Goal: Task Accomplishment & Management: Use online tool/utility

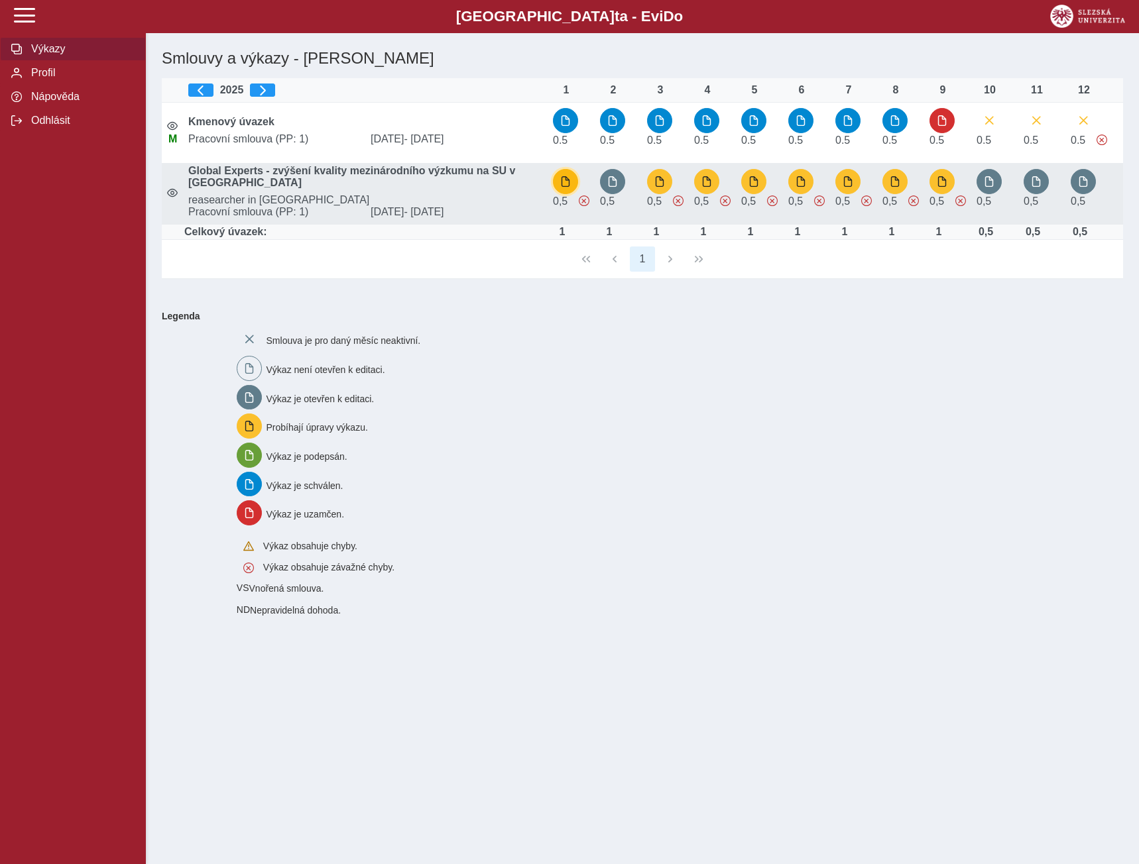
click at [562, 184] on span "button" at bounding box center [565, 181] width 11 height 11
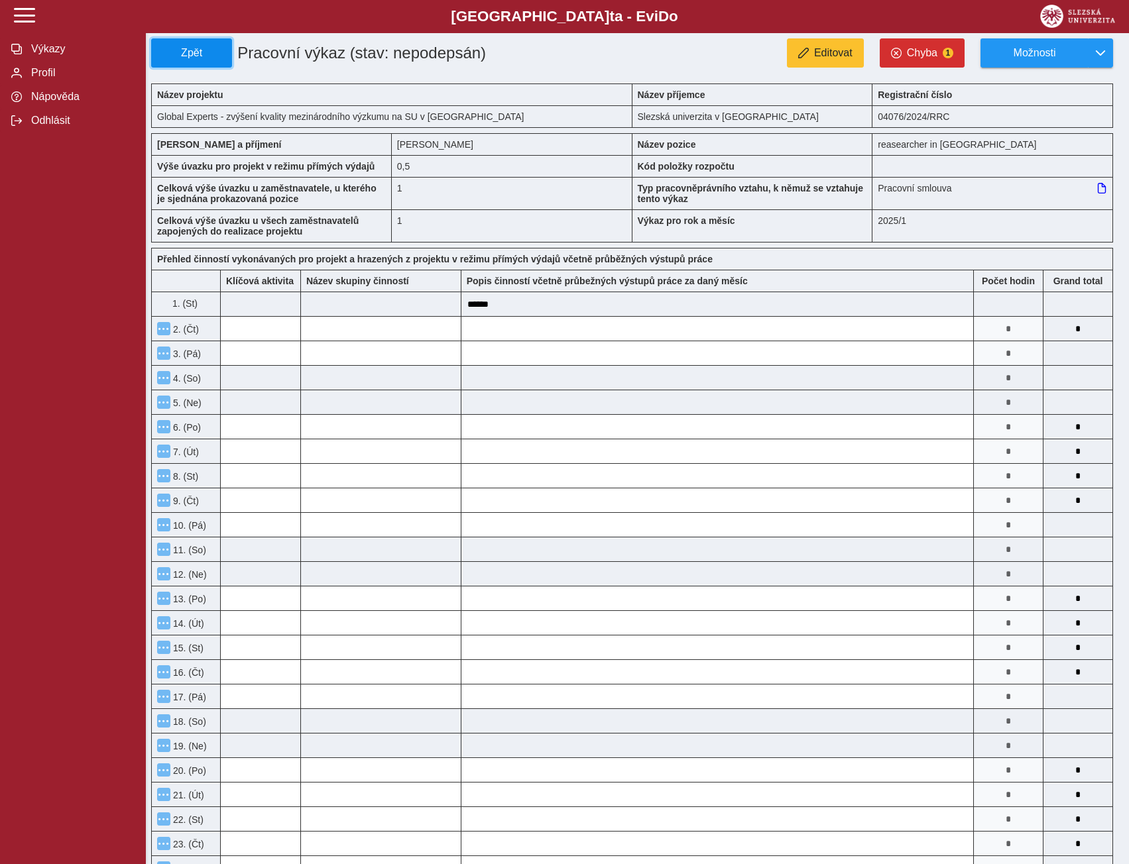
click at [196, 54] on span "Zpět" at bounding box center [191, 53] width 69 height 12
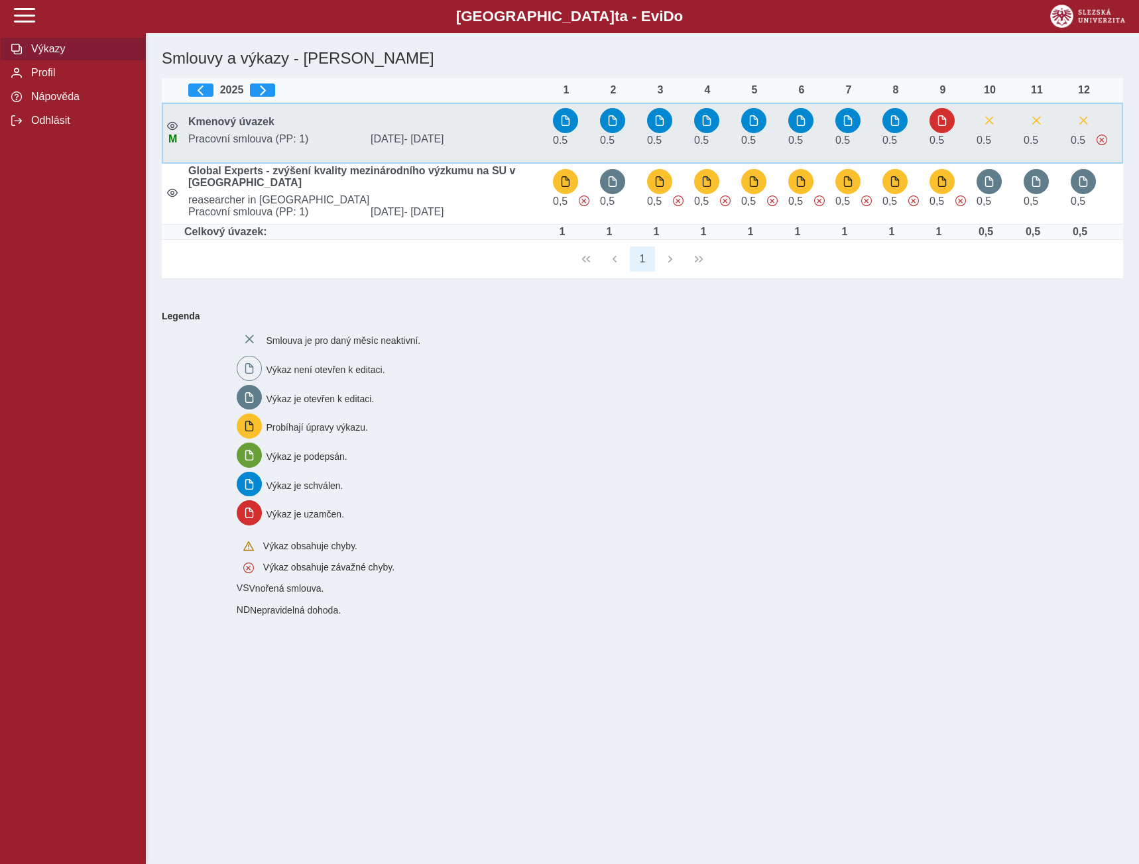
click at [233, 121] on b "Kmenový úvazek" at bounding box center [231, 121] width 86 height 11
click at [801, 125] on span "button" at bounding box center [800, 120] width 11 height 11
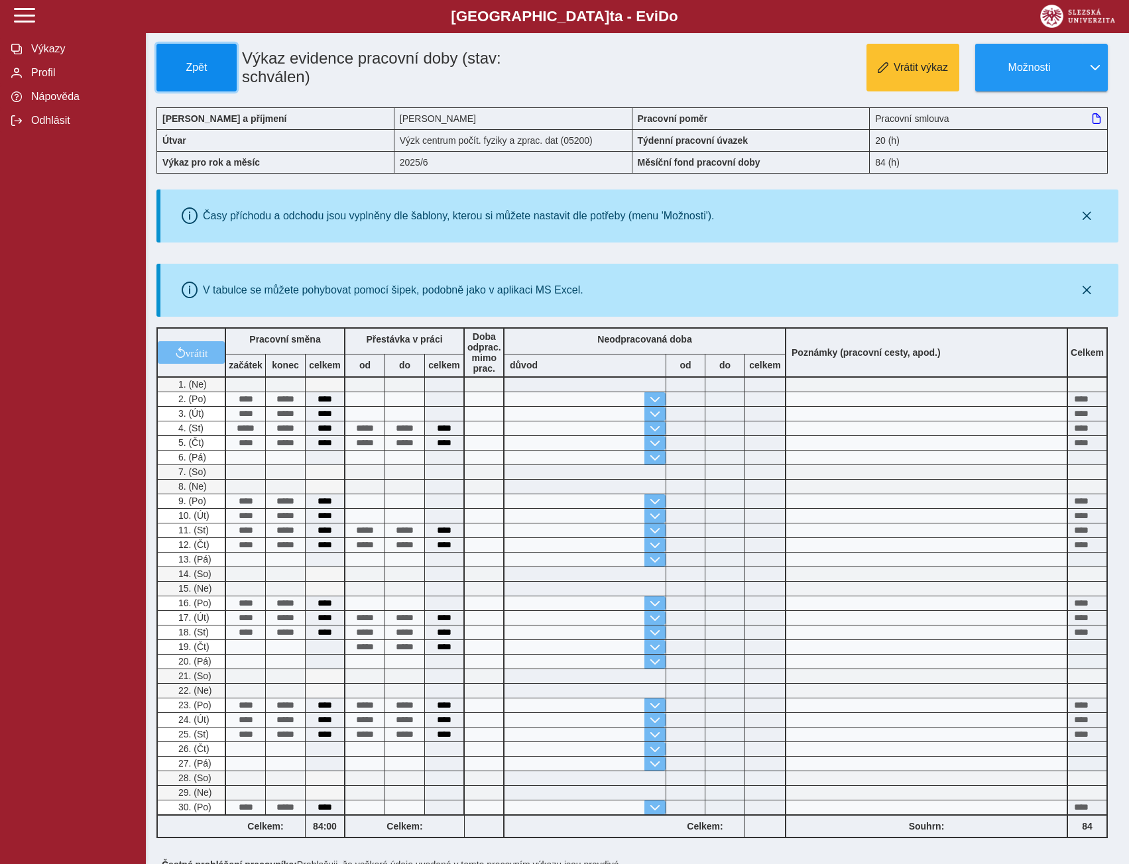
click at [193, 66] on span "Zpět" at bounding box center [196, 68] width 68 height 12
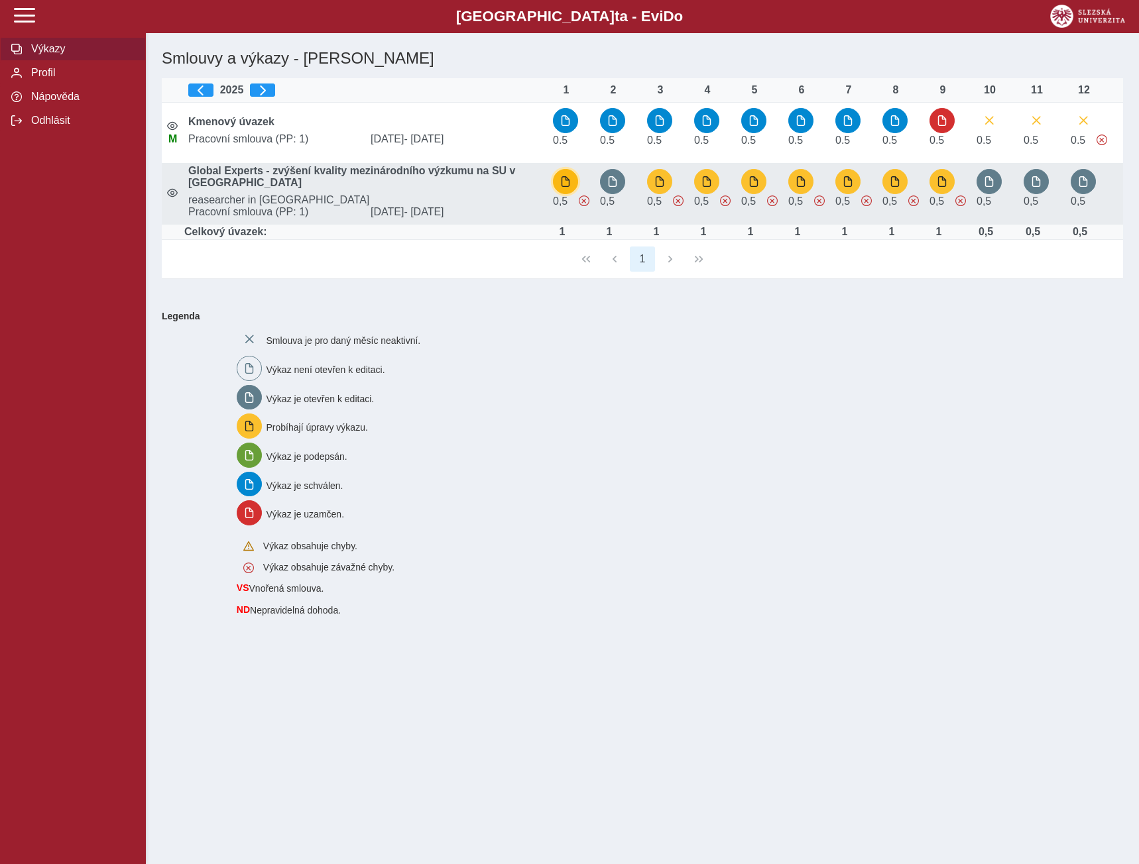
click at [560, 184] on span "button" at bounding box center [565, 181] width 11 height 11
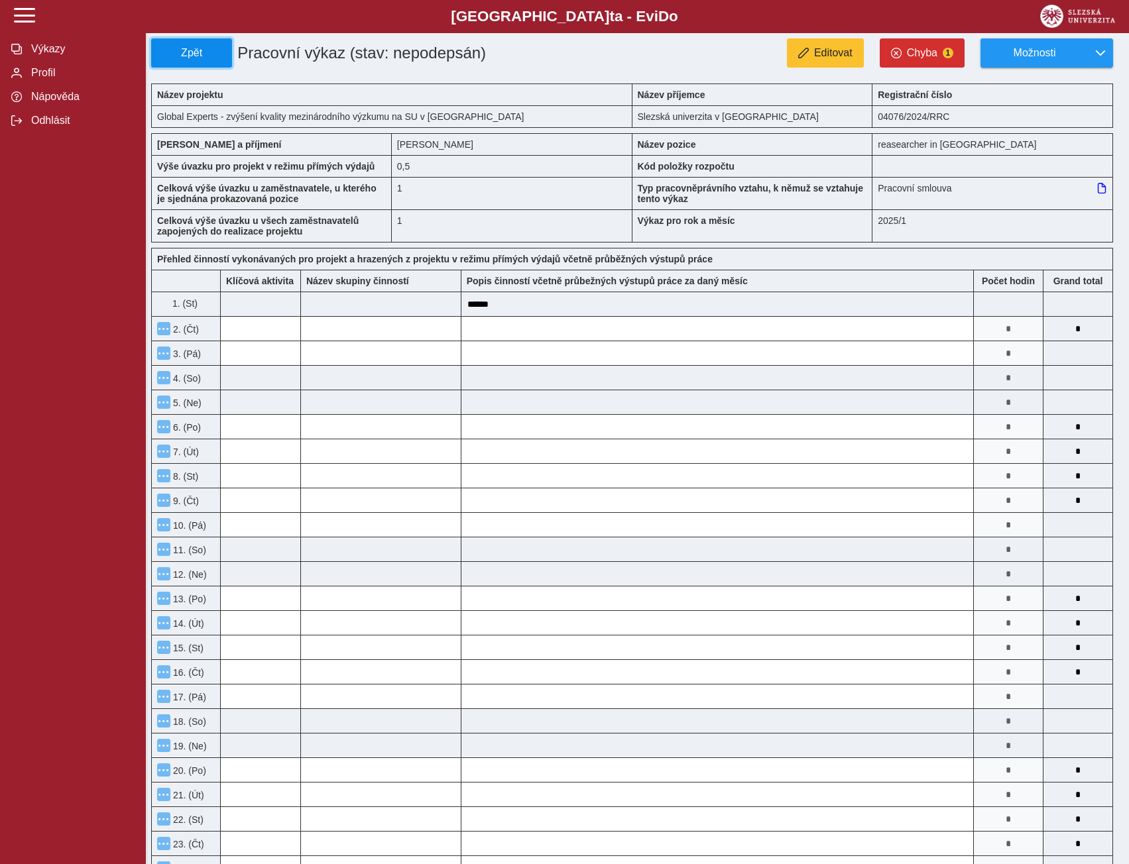
click at [178, 43] on button "Zpět" at bounding box center [191, 52] width 81 height 29
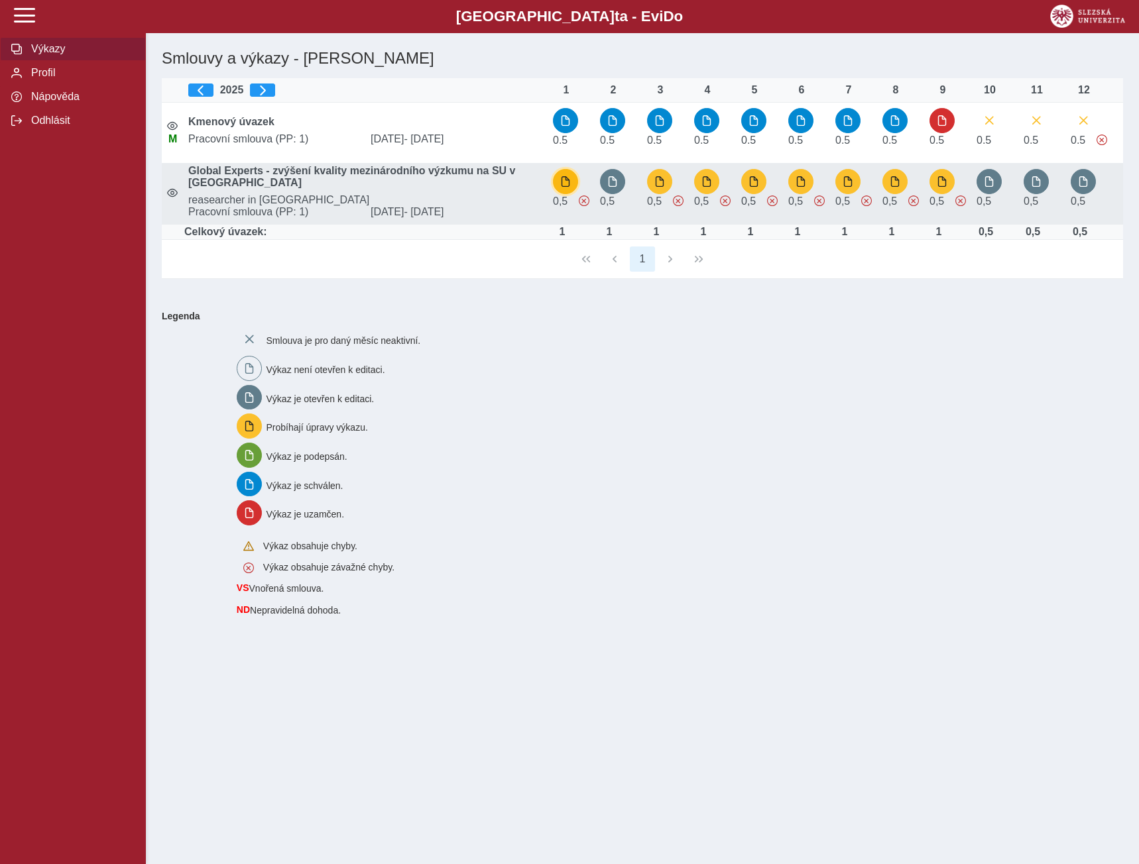
click at [559, 186] on button "button" at bounding box center [565, 181] width 25 height 25
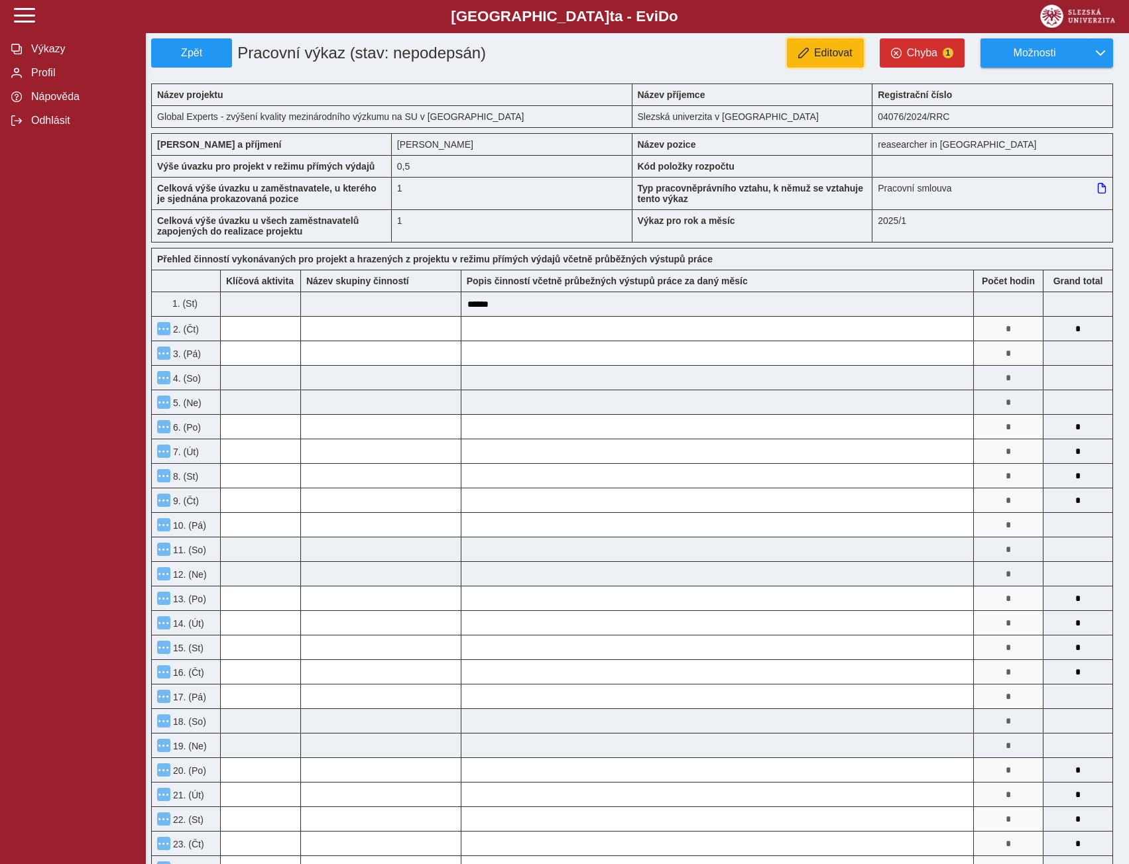
click at [822, 48] on span "Editovat" at bounding box center [833, 53] width 38 height 12
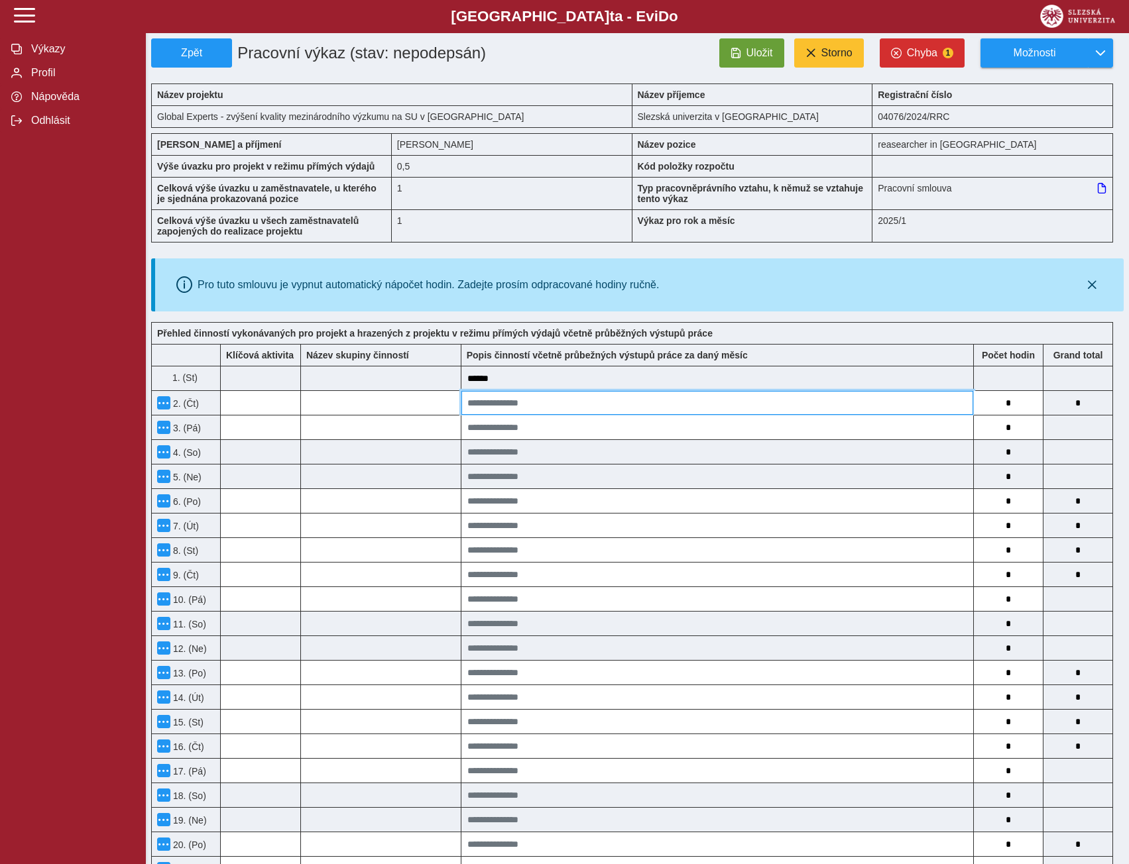
click at [944, 399] on input at bounding box center [717, 403] width 512 height 24
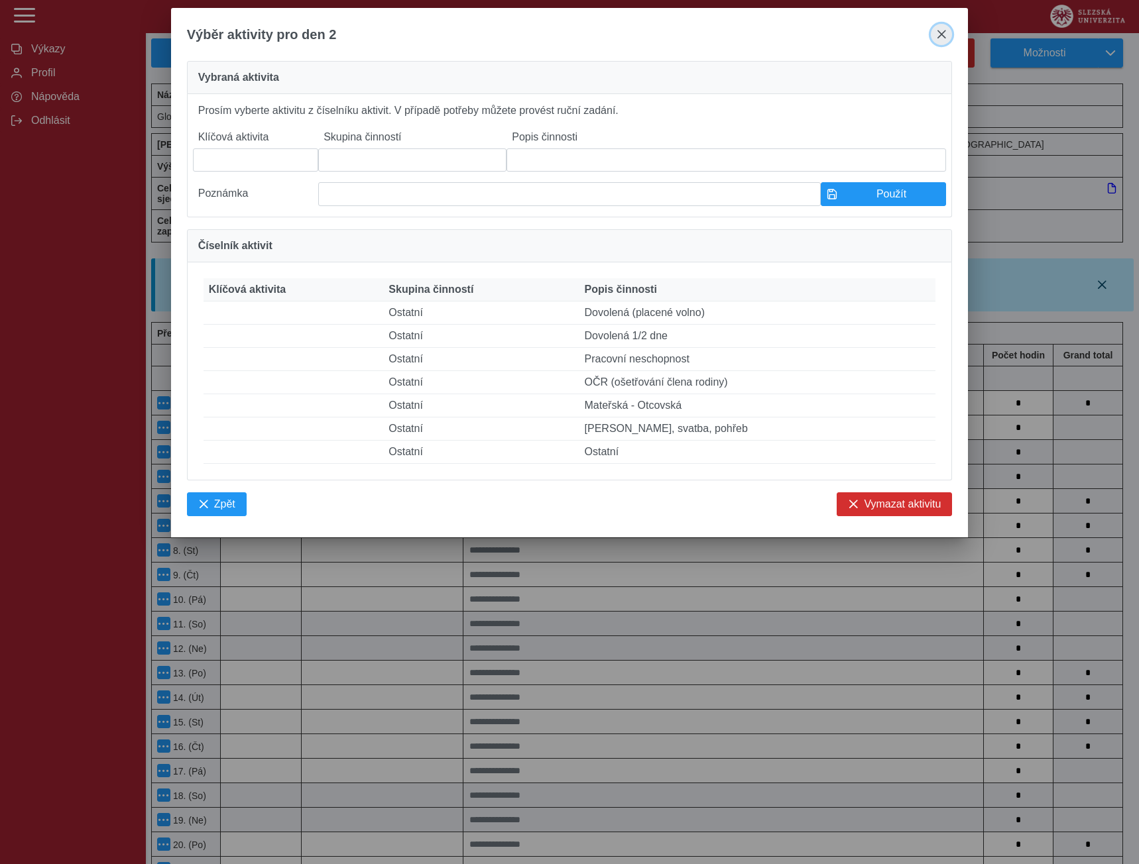
click at [940, 34] on span "close" at bounding box center [941, 34] width 11 height 11
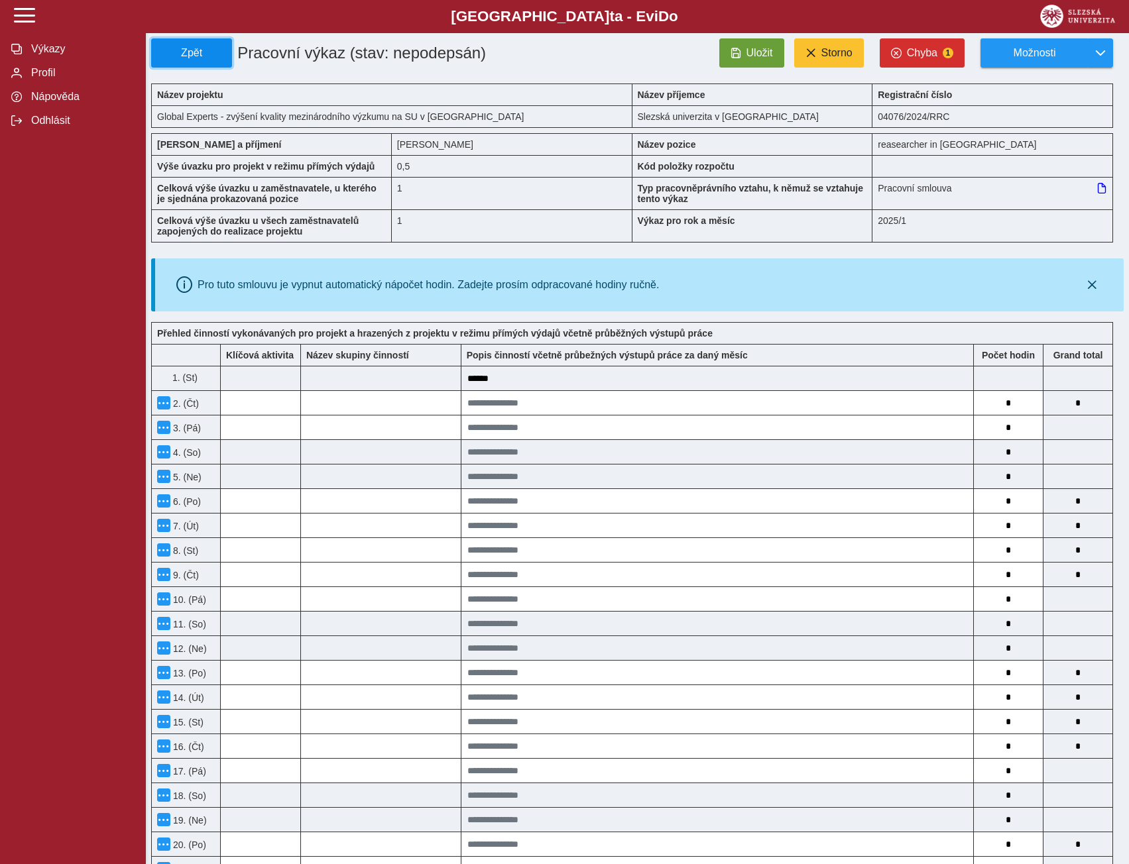
click at [192, 47] on span "Zpět" at bounding box center [191, 53] width 69 height 12
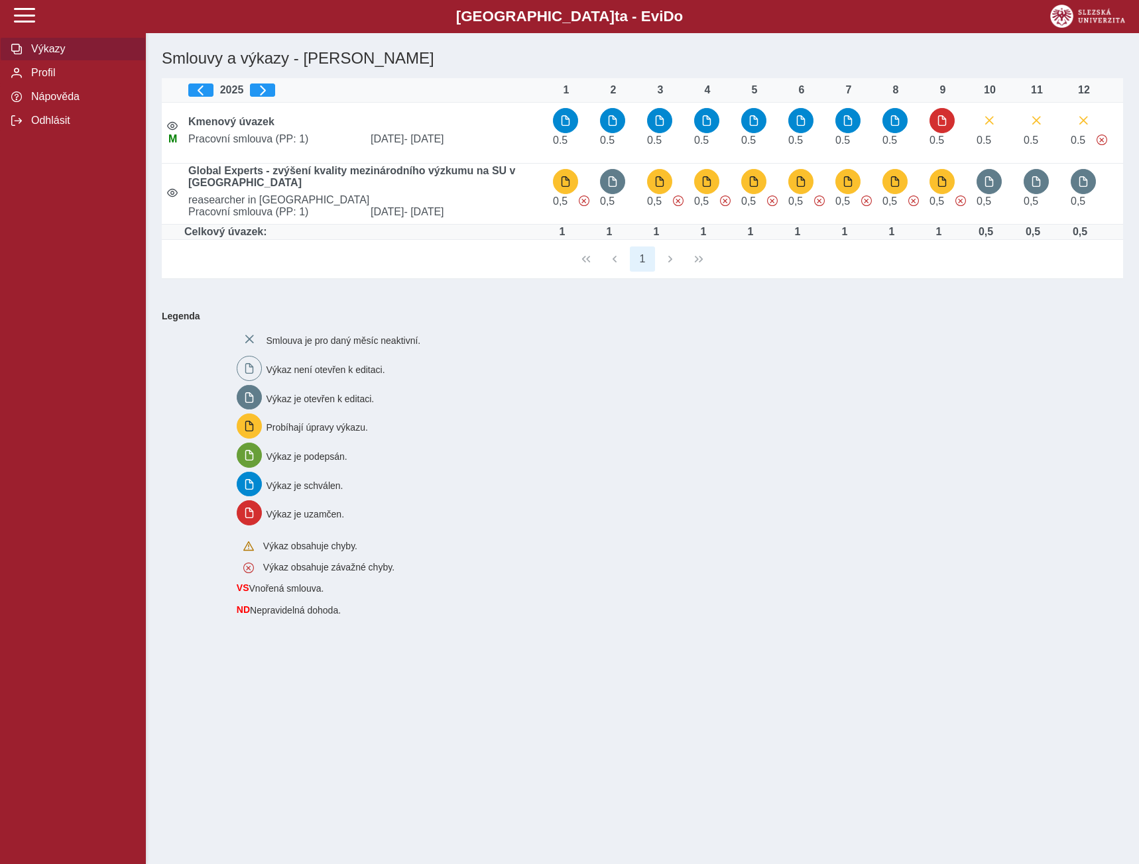
click at [567, 469] on div "Smlouva je pro daný měsíc neaktivní. Výkaz není otevřen k editaci. Výkaz je ote…" at bounding box center [671, 471] width 881 height 300
click at [49, 103] on span "Modul PAM" at bounding box center [80, 97] width 107 height 12
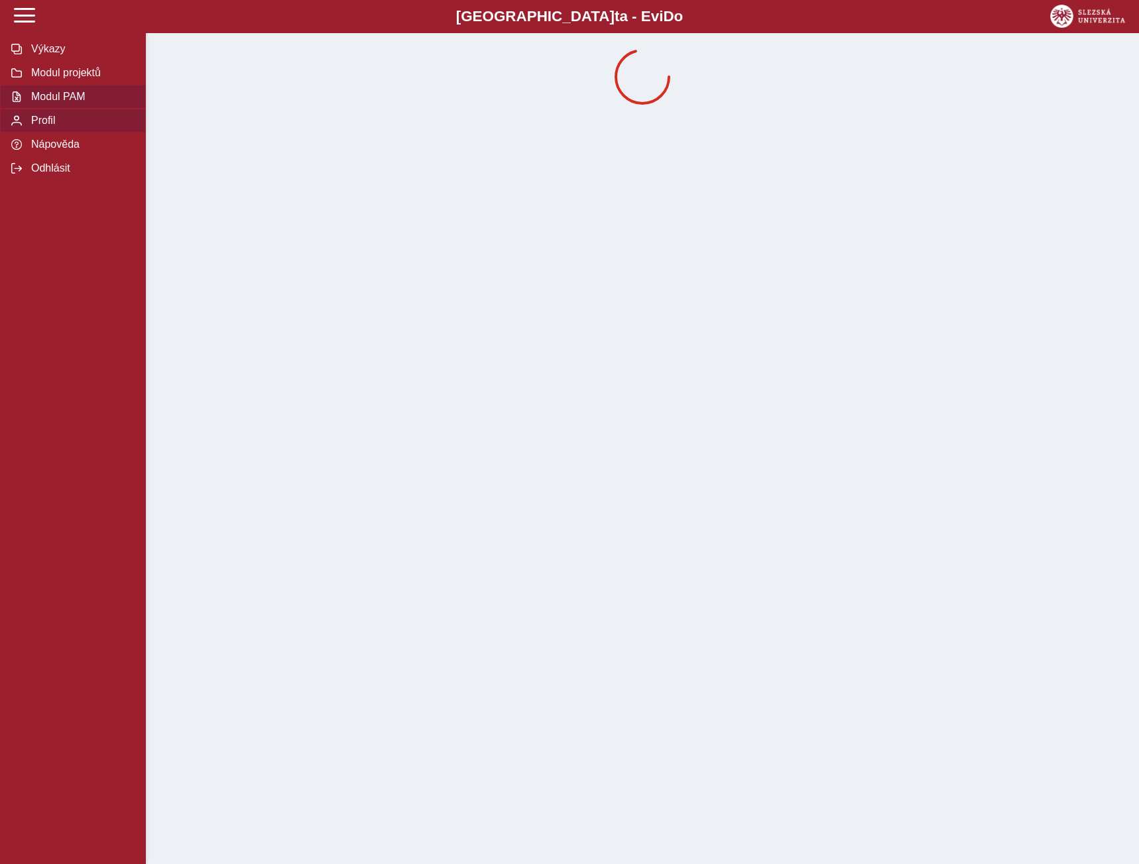
click at [46, 127] on span "Profil" at bounding box center [80, 121] width 107 height 12
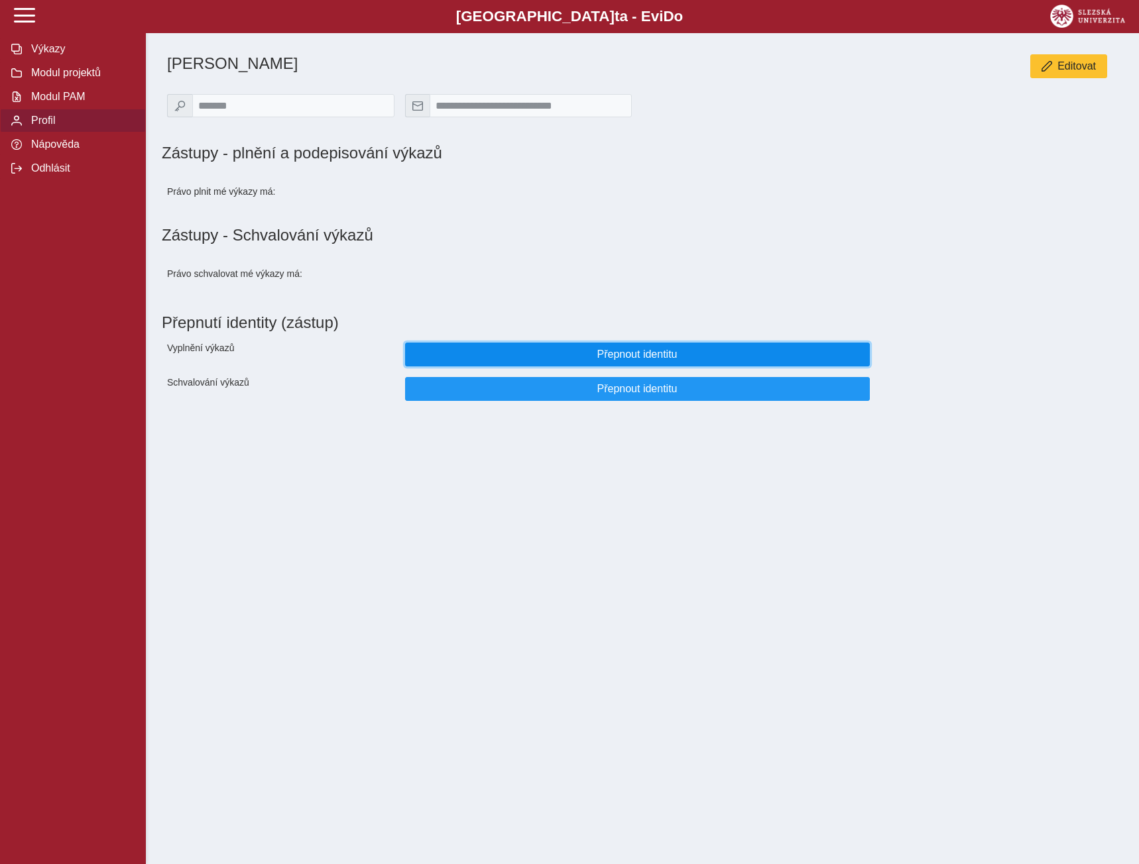
click at [609, 366] on button "Přepnout identitu" at bounding box center [637, 355] width 465 height 24
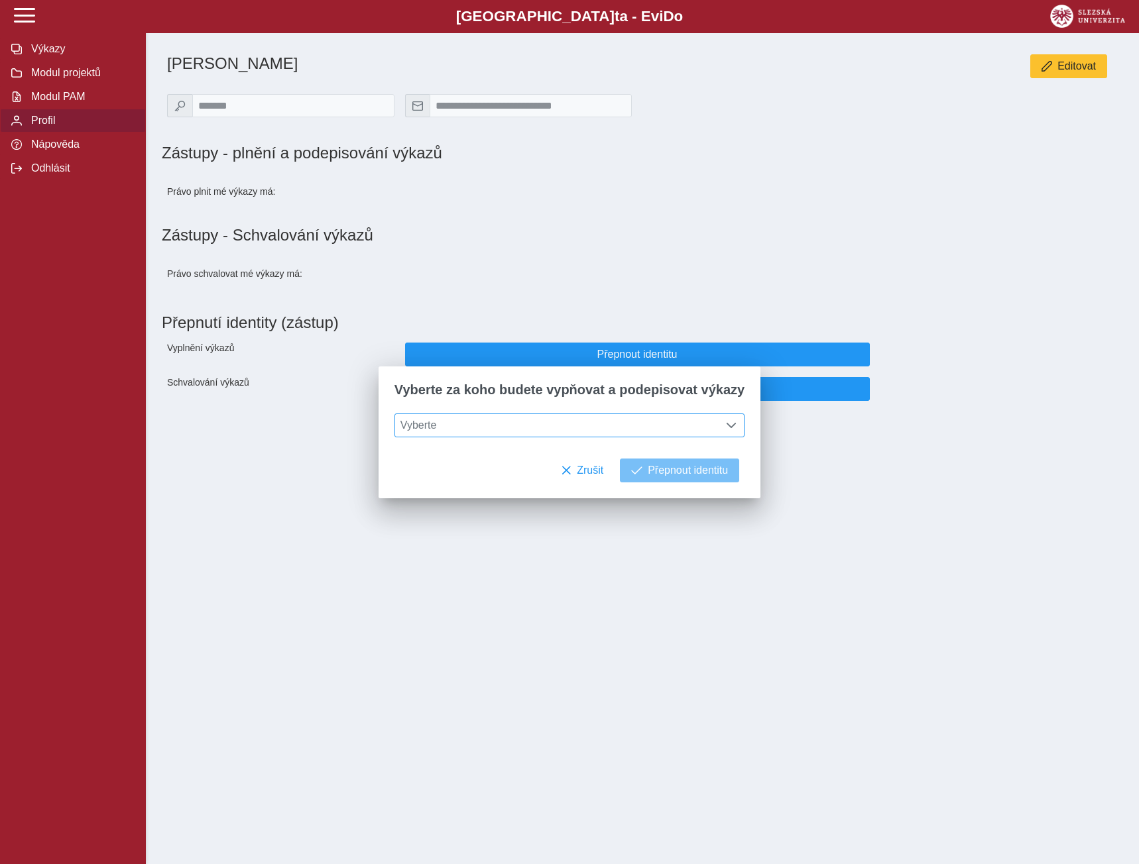
click at [726, 428] on span at bounding box center [731, 425] width 11 height 11
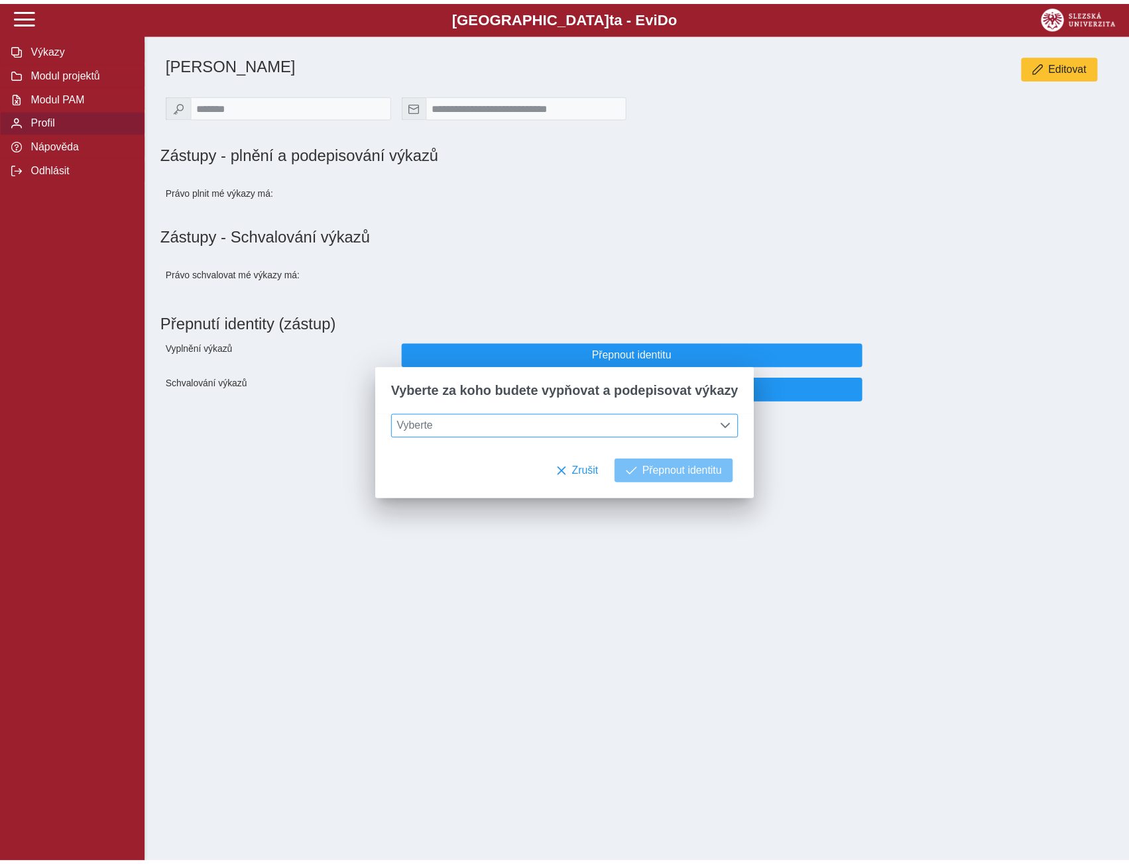
scroll to position [9, 59]
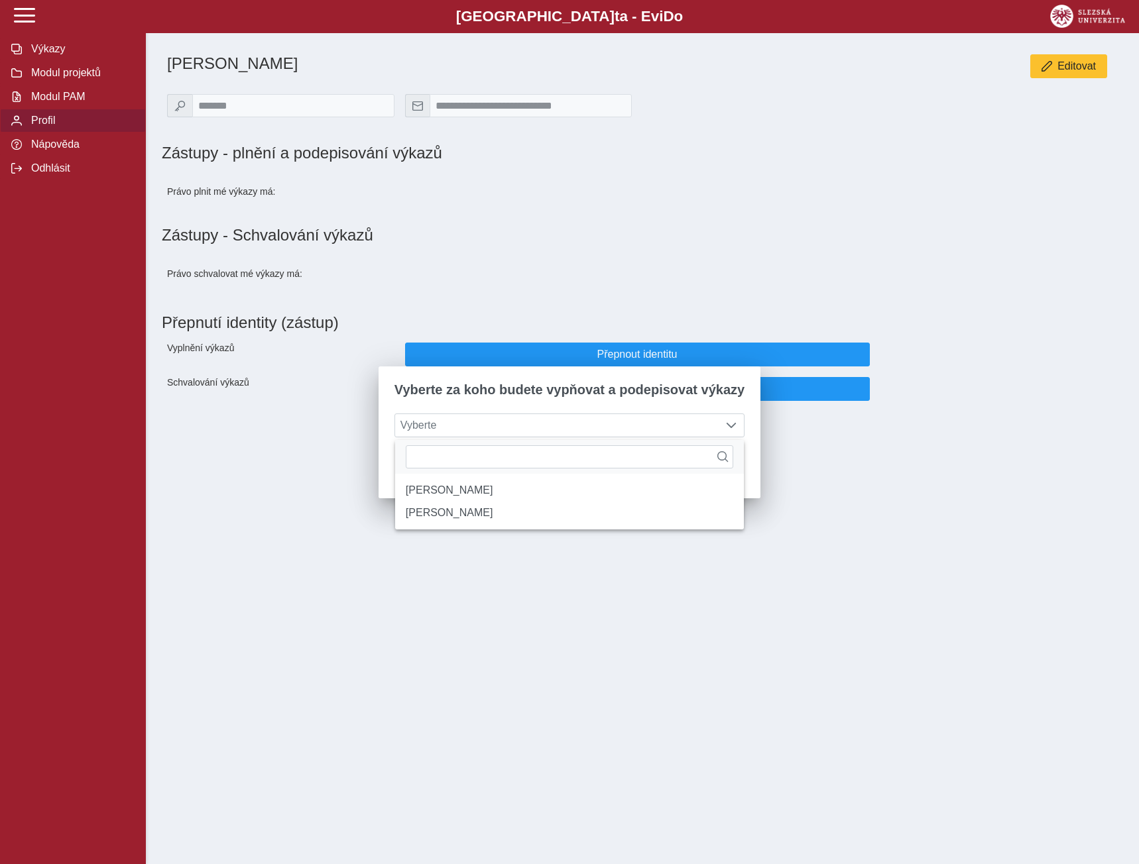
click at [298, 555] on div "**********" at bounding box center [569, 432] width 1139 height 864
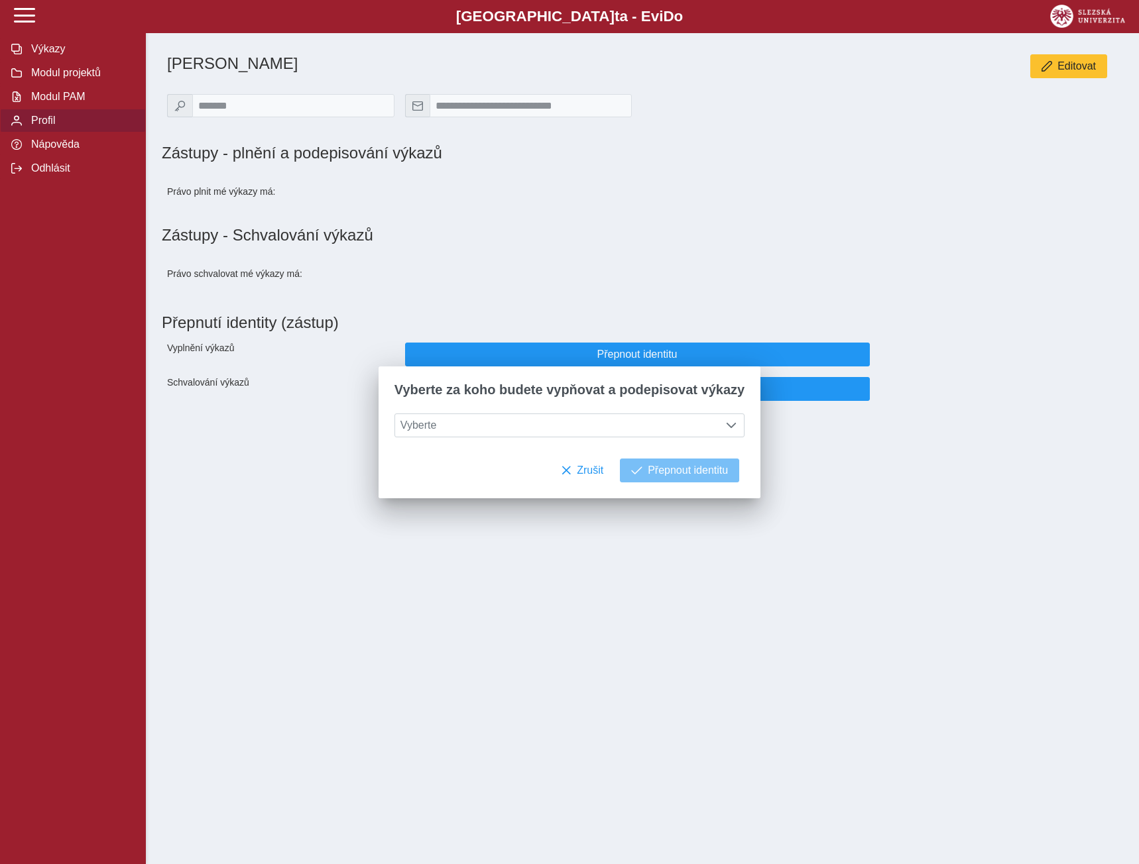
click at [298, 555] on div "**********" at bounding box center [569, 432] width 1139 height 864
click at [60, 103] on span "Modul PAM" at bounding box center [80, 97] width 107 height 12
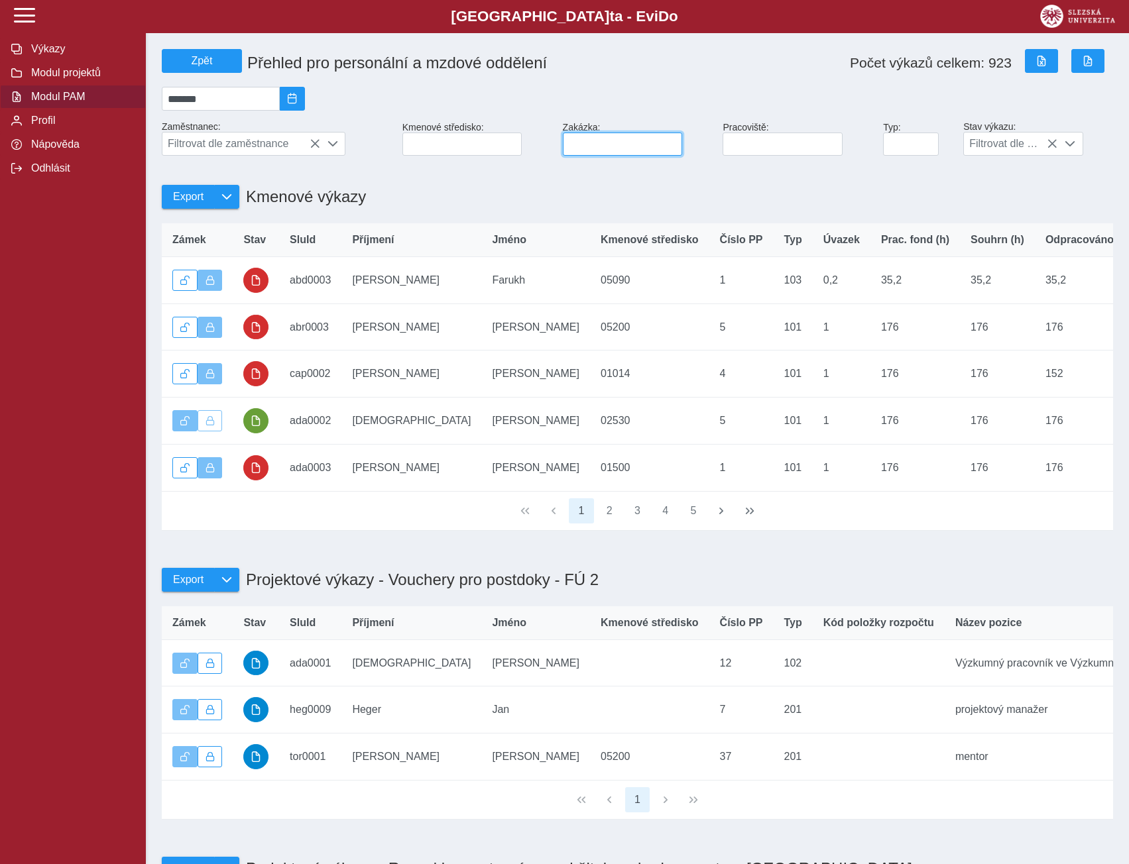
click at [606, 150] on input at bounding box center [623, 144] width 120 height 23
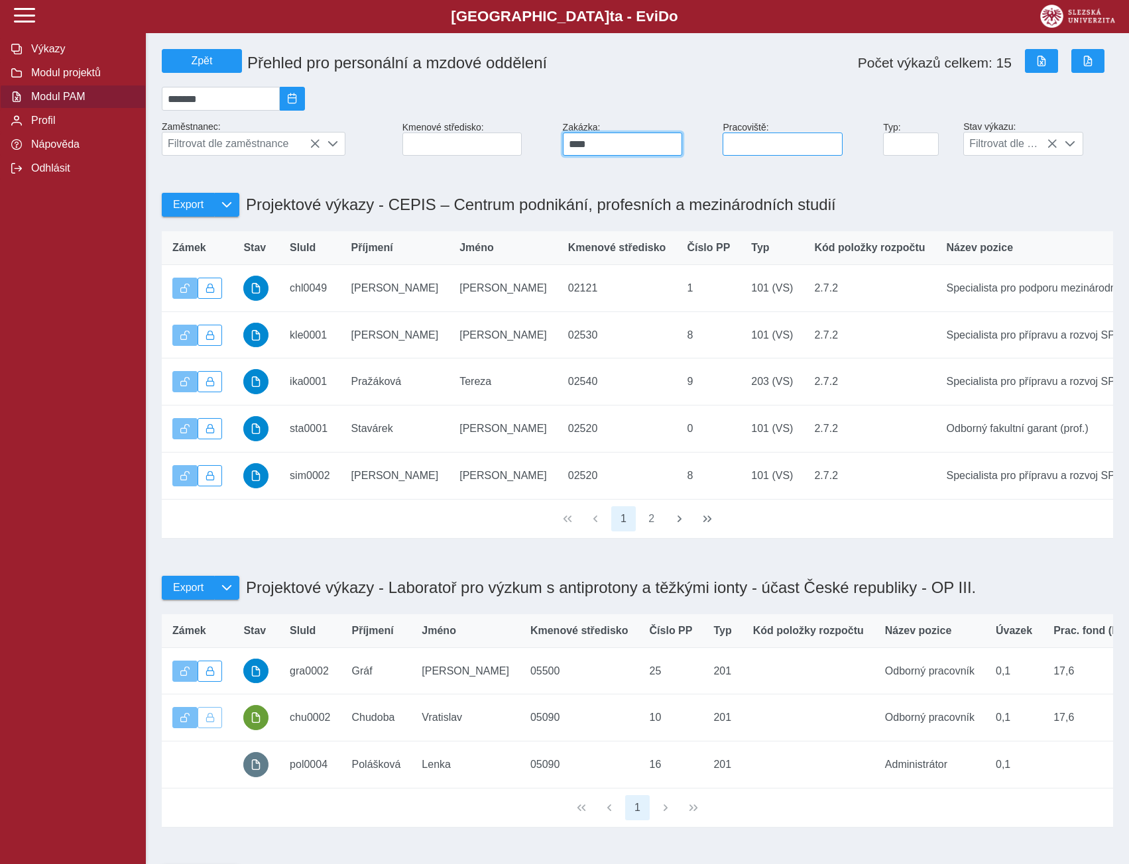
type input "****"
click at [753, 148] on input at bounding box center [782, 144] width 120 height 23
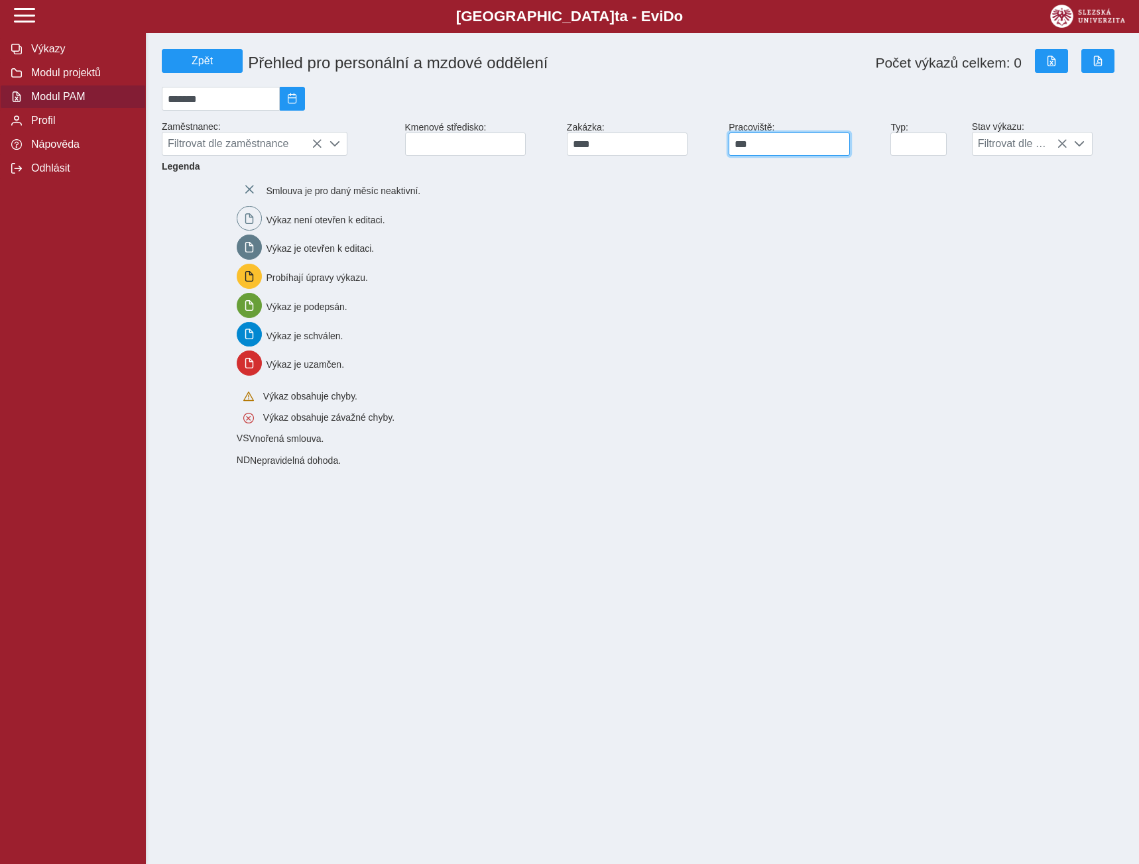
type input "***"
drag, startPoint x: 778, startPoint y: 145, endPoint x: 722, endPoint y: 148, distance: 55.7
click at [722, 148] on div "Zpět Přehled pro personální a mzdové oddělení Počet výkazů celkem: 0 ******* Za…" at bounding box center [642, 102] width 972 height 117
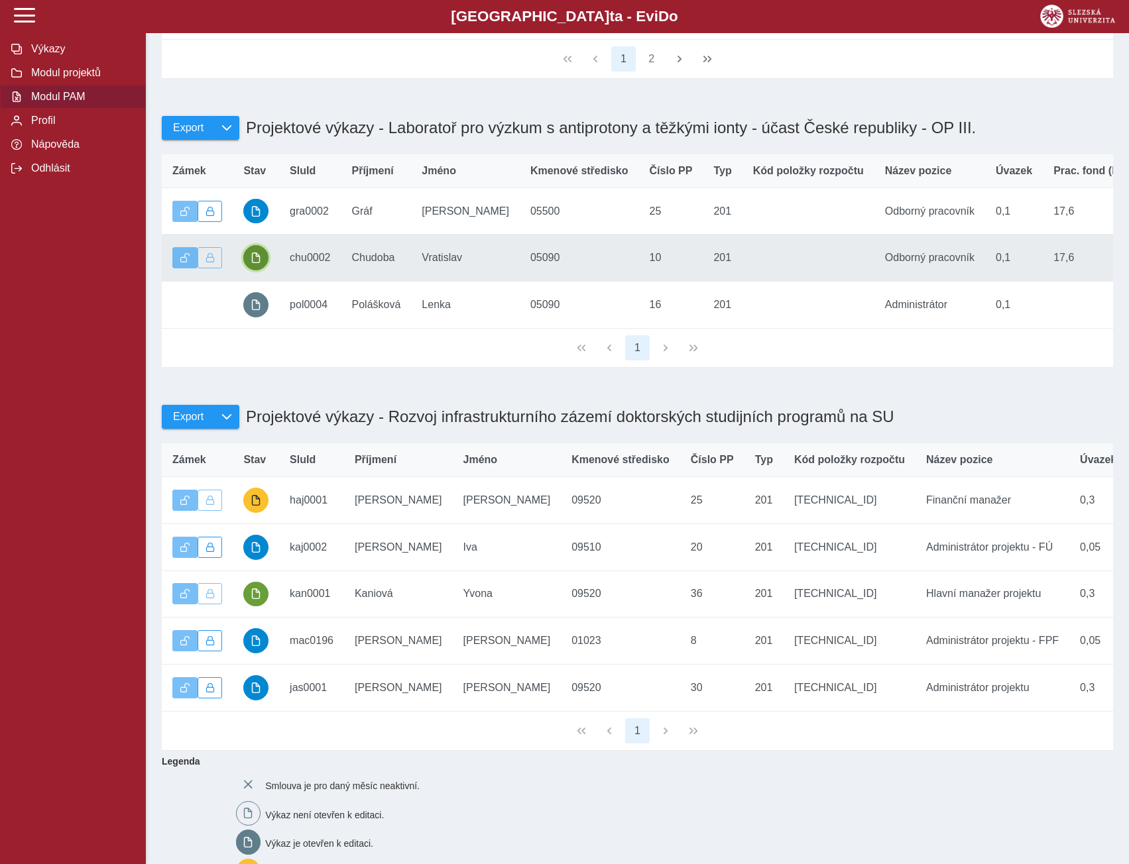
click at [255, 263] on span "button" at bounding box center [256, 258] width 11 height 11
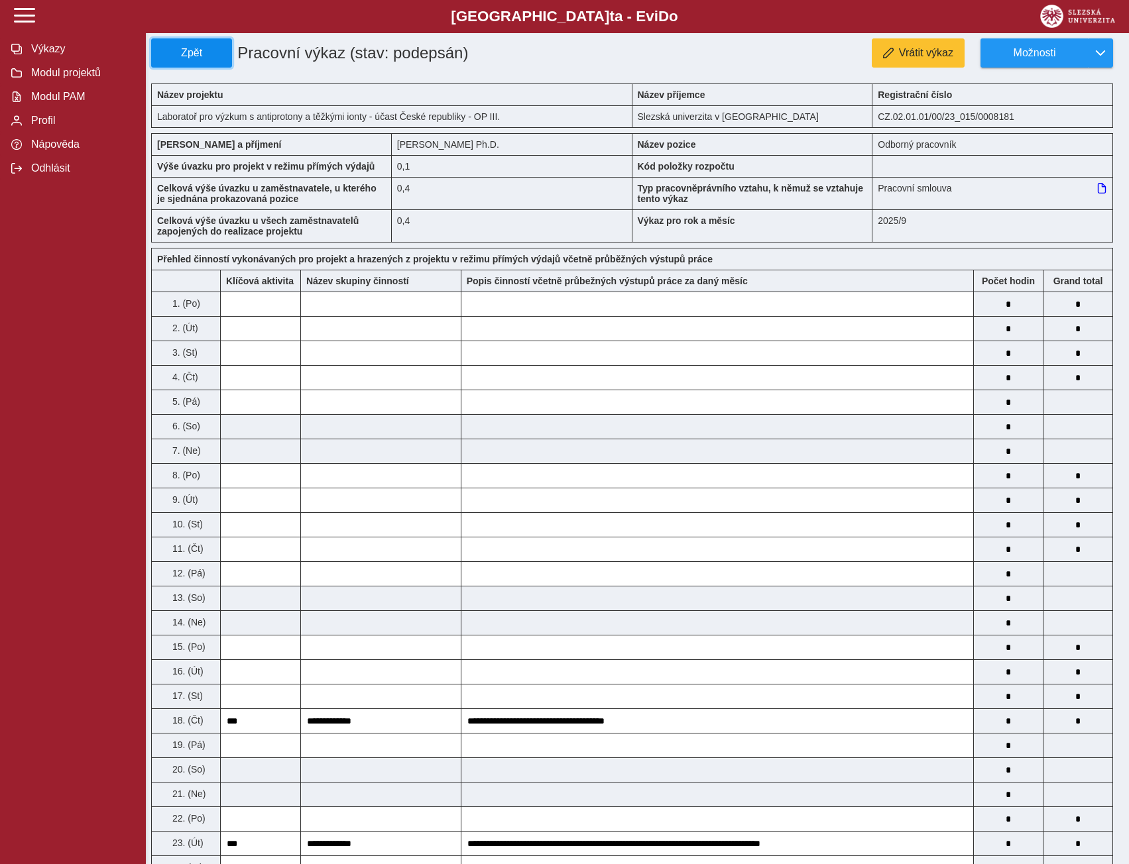
click at [168, 49] on span "Zpět" at bounding box center [191, 53] width 69 height 12
